Goal: Task Accomplishment & Management: Complete application form

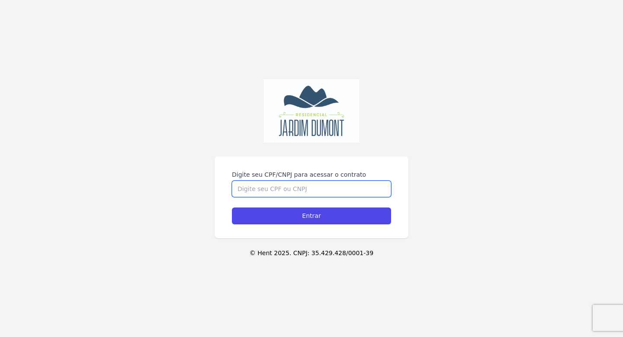
click at [255, 185] on input "Digite seu CPF/CNPJ para acessar o contrato" at bounding box center [311, 188] width 159 height 16
paste input "https://docs.google.com/document/d/1UrJtKKgy-Pn8sRUCLxYuvTD8gYEHuM4ZijV09ZRtfBA…"
type input "https://docs.google.com/document/d/1UrJtKKgy-Pn8sRUCLxYuvTD8gYEHuM4ZijV09ZRtfBA…"
click at [299, 191] on input "Digite seu CPF/CNPJ para acessar o contrato" at bounding box center [311, 188] width 159 height 16
paste input "918.998.776-49"
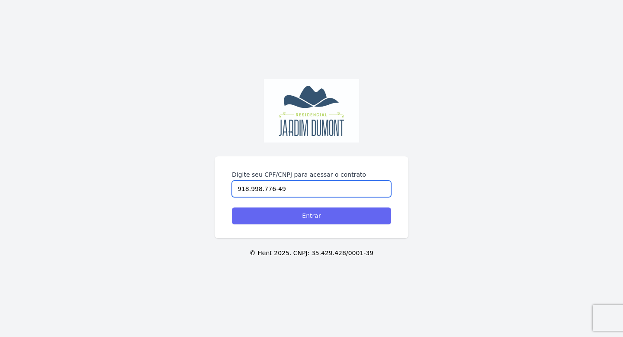
type input "918.998.776-49"
click at [295, 219] on input "Entrar" at bounding box center [311, 215] width 159 height 17
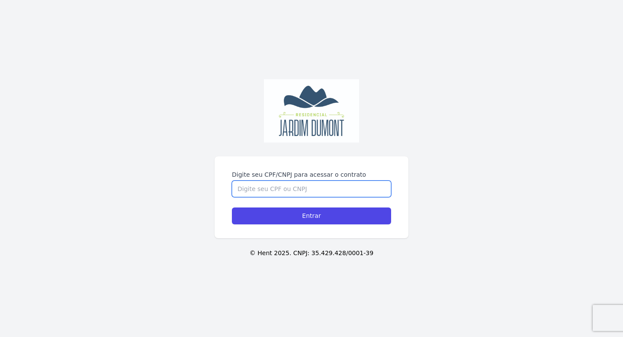
click at [270, 187] on input "Digite seu CPF/CNPJ para acessar o contrato" at bounding box center [311, 188] width 159 height 16
paste input "918.998.776-49"
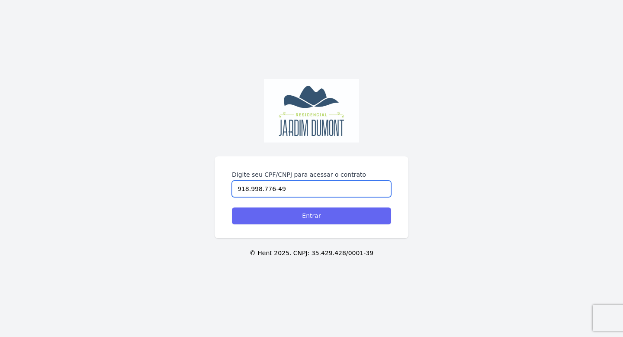
type input "918.998.776-49"
click at [317, 215] on input "Entrar" at bounding box center [311, 215] width 159 height 17
